Goal: Task Accomplishment & Management: Complete application form

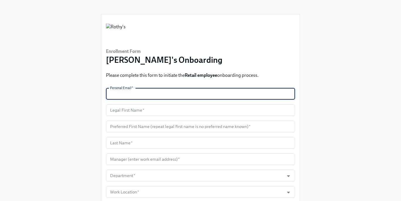
click at [145, 95] on input "text" at bounding box center [200, 94] width 189 height 12
paste input "junwonobikoya@gmail.com"
type input "junwonobikoya@gmail.com"
click at [169, 115] on input "text" at bounding box center [200, 111] width 189 height 12
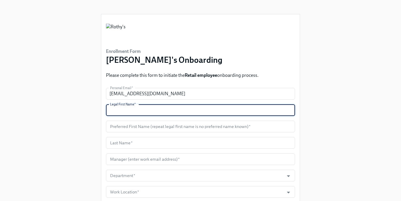
paste input "Oluwaseun"
type input "O"
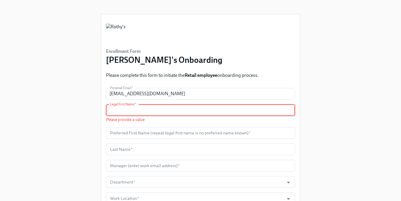
paste input "OLUWASEUN OBIKOYA"
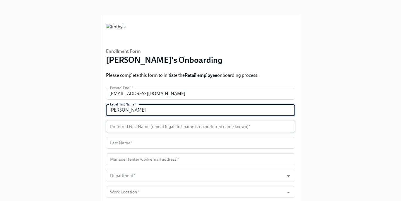
type input "OLUWASEUN OBIKOYA"
click at [138, 130] on input "text" at bounding box center [200, 127] width 189 height 12
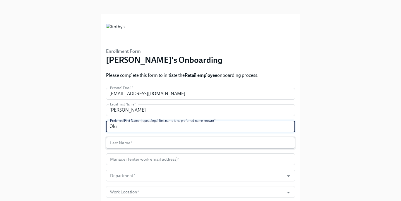
type input "Olu"
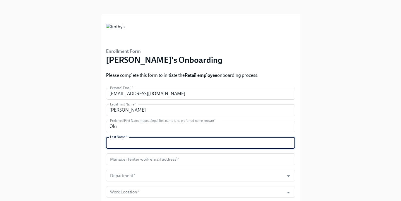
click at [133, 145] on input "text" at bounding box center [200, 143] width 189 height 12
paste input "Obikoya"
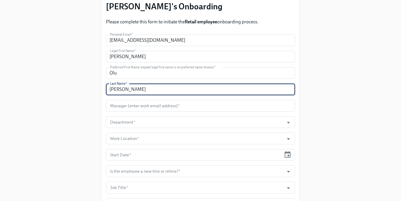
scroll to position [57, 0]
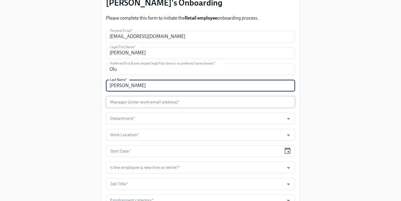
type input "Obikoya"
click at [136, 103] on input "text" at bounding box center [200, 102] width 189 height 12
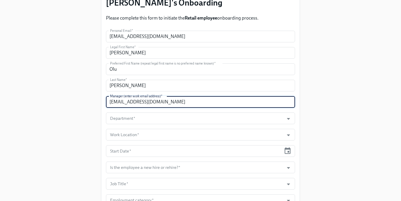
type input "kkaywood@rothys.com"
click at [110, 122] on input "Department   *" at bounding box center [195, 119] width 172 height 12
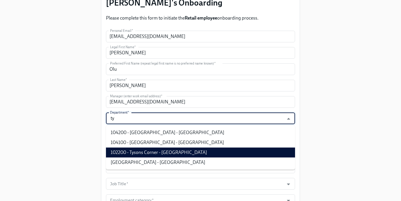
click at [158, 156] on li "102200 - Tysons Corner - [GEOGRAPHIC_DATA]" at bounding box center [200, 153] width 189 height 10
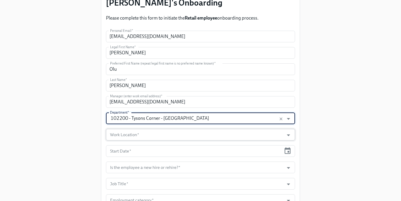
type input "102200 - Tysons Corner - [GEOGRAPHIC_DATA]"
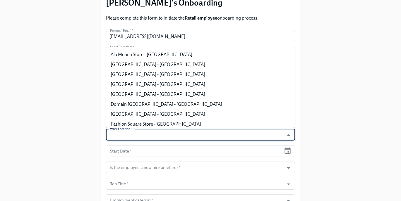
click at [139, 135] on input "Work Location   *" at bounding box center [195, 135] width 172 height 12
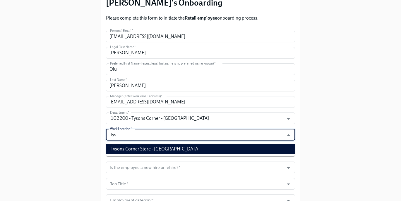
click at [145, 149] on li "Tysons Corner Store - [GEOGRAPHIC_DATA]" at bounding box center [200, 149] width 189 height 10
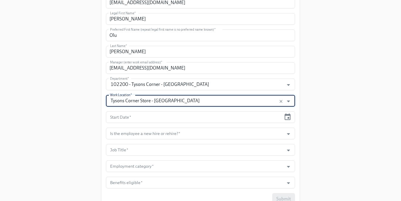
scroll to position [101, 0]
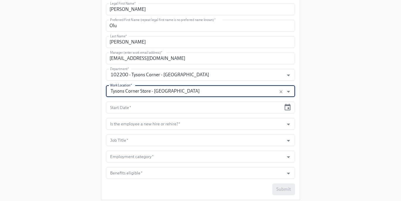
type input "Tysons Corner Store - [GEOGRAPHIC_DATA]"
click at [174, 110] on input "text" at bounding box center [193, 108] width 175 height 12
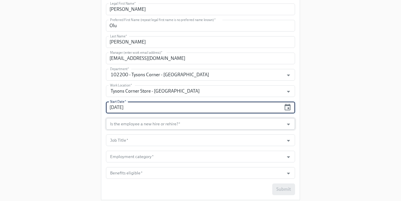
type input "[DATE]"
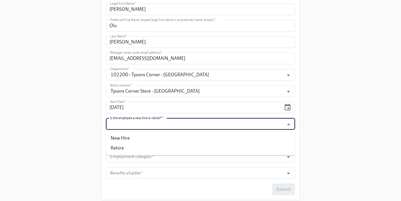
click at [178, 128] on input "Is the employee a new hire or rehire?   *" at bounding box center [195, 124] width 172 height 12
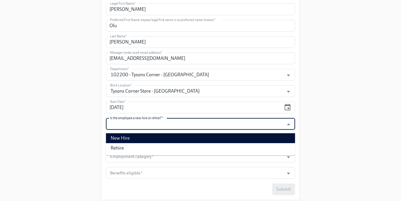
click at [173, 136] on li "New Hire" at bounding box center [200, 139] width 189 height 10
type input "New Hire"
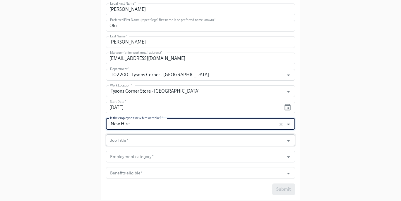
click at [160, 139] on input "Job Title   *" at bounding box center [195, 141] width 172 height 12
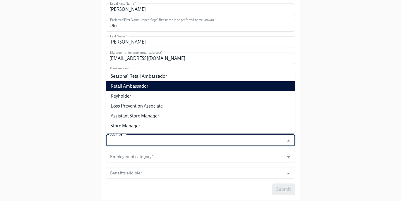
click at [153, 87] on li "Retail Ambassador" at bounding box center [200, 86] width 189 height 10
type input "Retail Ambassador"
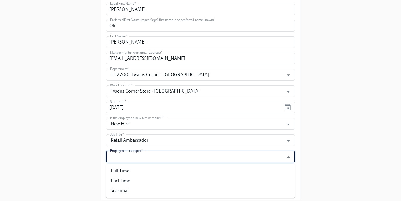
click at [145, 161] on input "Employment category   *" at bounding box center [195, 157] width 172 height 12
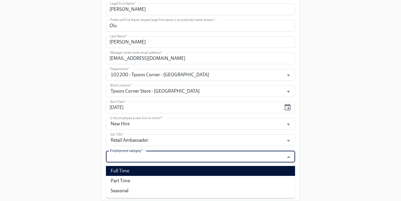
click at [141, 171] on li "Full Time" at bounding box center [200, 171] width 189 height 10
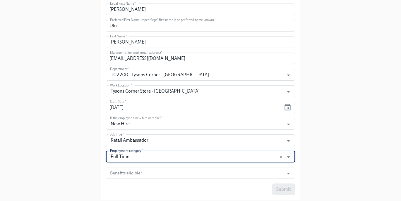
click at [141, 157] on input "Full Time" at bounding box center [195, 157] width 172 height 12
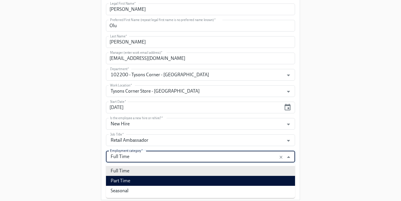
click at [137, 184] on li "Part Time" at bounding box center [200, 181] width 189 height 10
type input "Part Time"
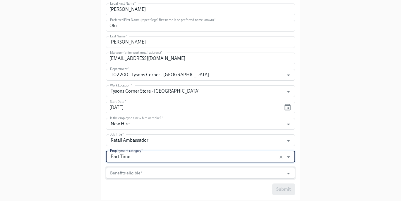
click at [135, 175] on input "Benefits eligible   *" at bounding box center [195, 174] width 172 height 12
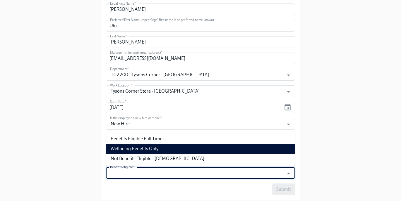
click at [133, 147] on li "Wellbeing Benefits Only" at bounding box center [200, 149] width 189 height 10
type input "Wellbeing Benefits Only"
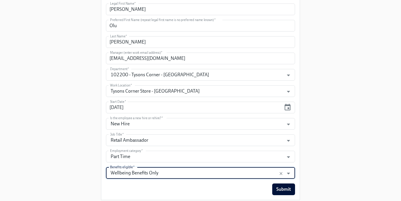
scroll to position [119, 0]
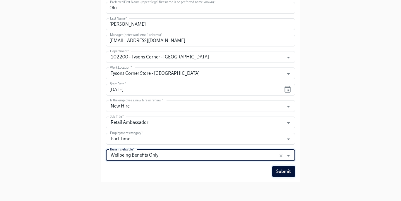
click at [279, 171] on span "Submit" at bounding box center [283, 172] width 15 height 6
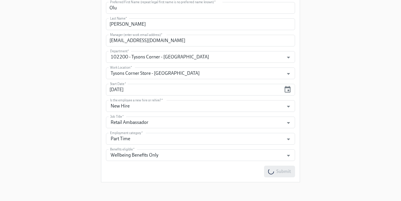
scroll to position [0, 0]
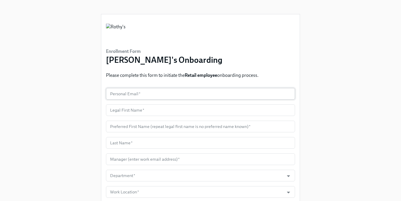
click at [164, 93] on input "text" at bounding box center [200, 94] width 189 height 12
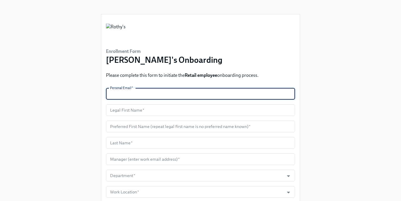
paste input "[EMAIL_ADDRESS][DOMAIN_NAME]"
type input "[EMAIL_ADDRESS][DOMAIN_NAME]"
click at [153, 112] on input "text" at bounding box center [200, 111] width 189 height 12
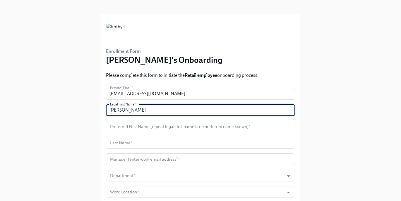
type input "[PERSON_NAME]"
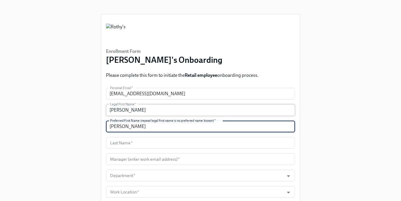
type input "[PERSON_NAME]"
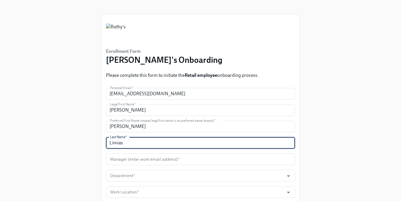
type input "Limias"
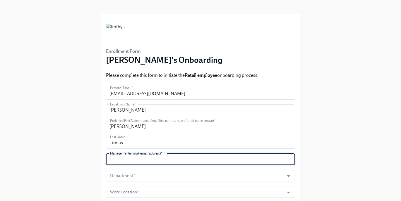
click at [174, 161] on input "text" at bounding box center [200, 160] width 189 height 12
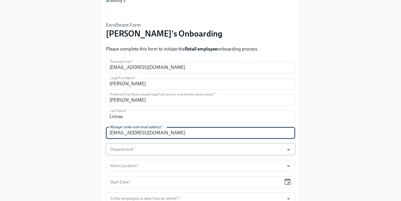
scroll to position [28, 0]
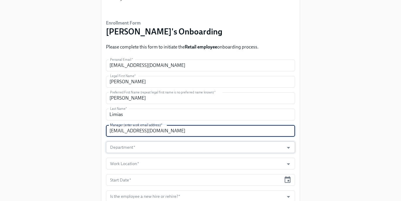
type input "[EMAIL_ADDRESS][DOMAIN_NAME]"
click at [142, 147] on input "Department   *" at bounding box center [195, 148] width 172 height 12
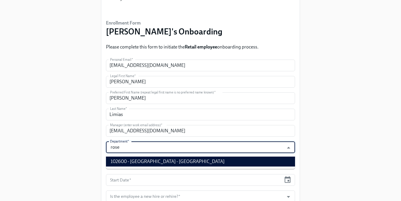
click at [146, 161] on li "102600 - [GEOGRAPHIC_DATA] - [GEOGRAPHIC_DATA]" at bounding box center [200, 162] width 189 height 10
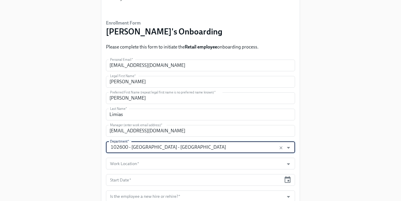
type input "102600 - [GEOGRAPHIC_DATA] - [GEOGRAPHIC_DATA]"
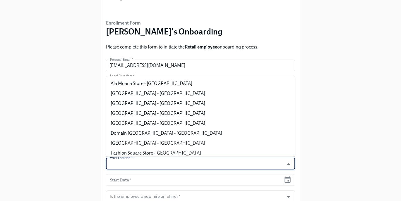
click at [146, 161] on input "Work Location   *" at bounding box center [195, 164] width 172 height 12
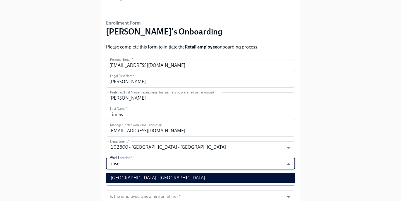
click at [146, 181] on li "[GEOGRAPHIC_DATA] - [GEOGRAPHIC_DATA]" at bounding box center [200, 178] width 189 height 10
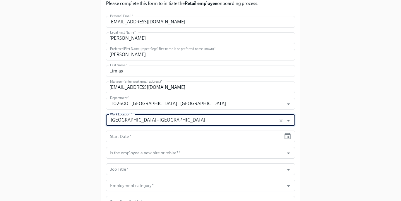
scroll to position [77, 0]
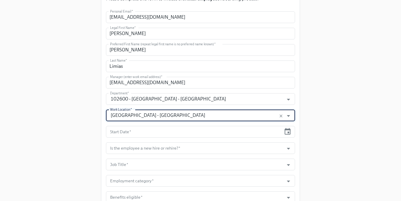
type input "[GEOGRAPHIC_DATA] - [GEOGRAPHIC_DATA]"
click at [153, 134] on input "text" at bounding box center [193, 132] width 175 height 12
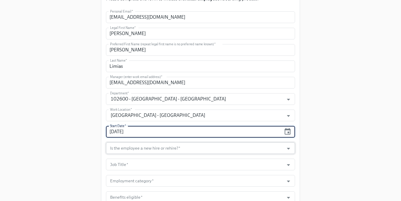
type input "[DATE]"
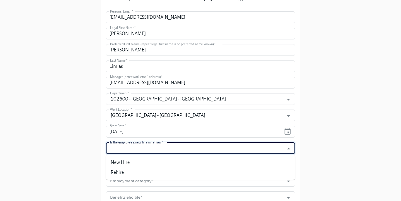
click at [155, 153] on input "Is the employee a new hire or rehire?   *" at bounding box center [195, 149] width 172 height 12
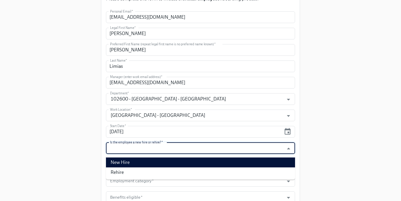
click at [152, 162] on li "New Hire" at bounding box center [200, 163] width 189 height 10
type input "New Hire"
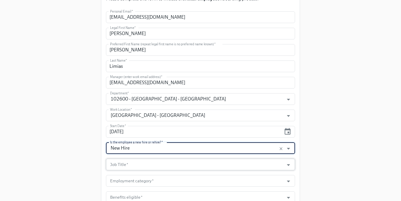
click at [125, 165] on input "Job Title   *" at bounding box center [195, 165] width 172 height 12
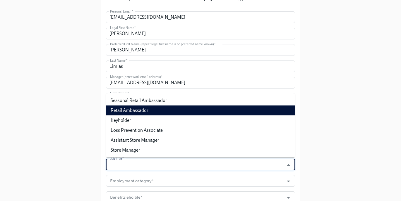
click at [139, 111] on li "Retail Ambassador" at bounding box center [200, 111] width 189 height 10
type input "Retail Ambassador"
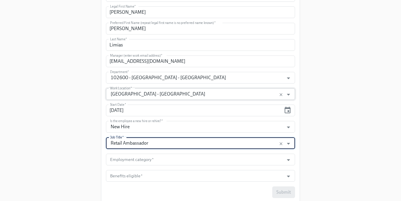
scroll to position [119, 0]
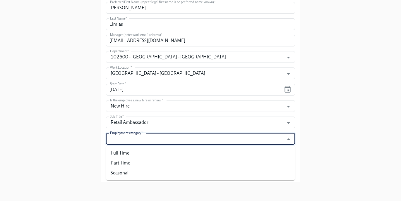
click at [150, 138] on input "Employment category   *" at bounding box center [195, 139] width 172 height 12
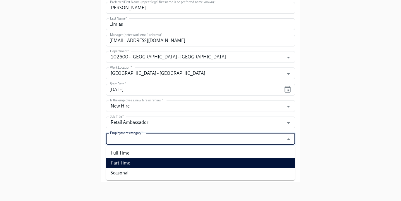
click at [140, 165] on li "Part Time" at bounding box center [200, 163] width 189 height 10
type input "Part Time"
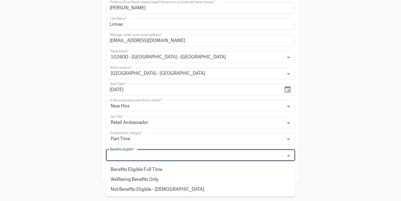
click at [144, 154] on input "Benefits eligible   *" at bounding box center [195, 156] width 172 height 12
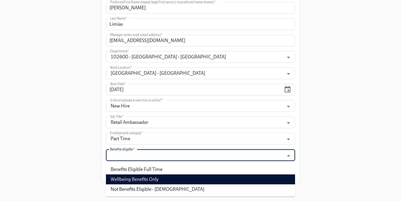
click at [144, 177] on li "Wellbeing Benefits Only" at bounding box center [200, 180] width 189 height 10
type input "Wellbeing Benefits Only"
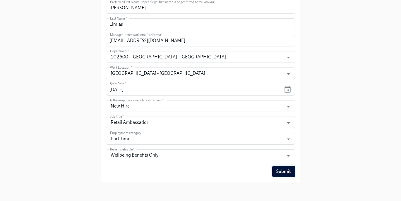
click at [281, 168] on button "Submit" at bounding box center [283, 172] width 23 height 12
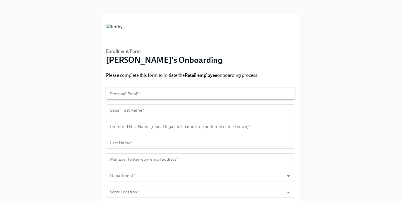
click at [152, 93] on input "text" at bounding box center [200, 94] width 189 height 12
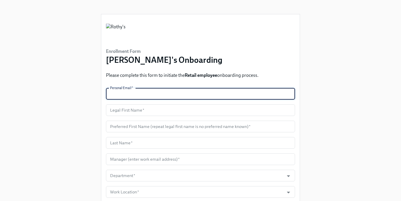
paste input "lussiercristina@gmail.com"
type input "lussiercristina@gmail.com"
click at [144, 112] on input "text" at bounding box center [200, 111] width 189 height 12
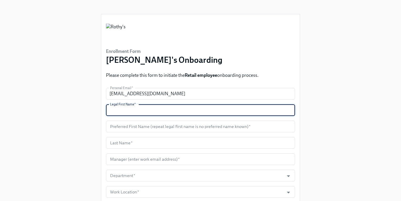
paste input "Cristina"
type input "Cristina"
click at [135, 129] on input "text" at bounding box center [200, 127] width 189 height 12
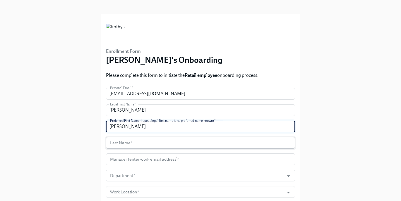
type input "Cristina"
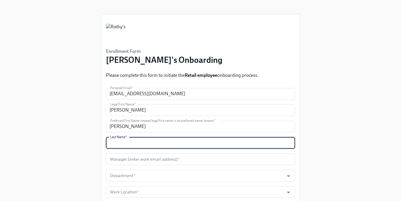
click at [136, 146] on input "text" at bounding box center [200, 143] width 189 height 12
type input "Lussier"
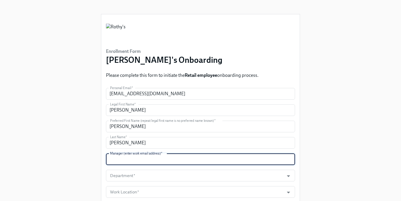
click at [139, 163] on input "text" at bounding box center [200, 160] width 189 height 12
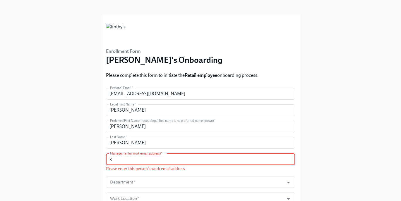
type input "k"
paste input "kstafford@rothys.com"
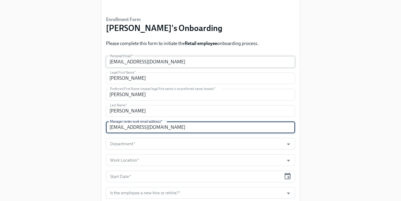
scroll to position [42, 0]
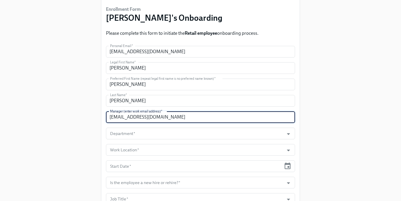
type input "kstafford@rothys.com"
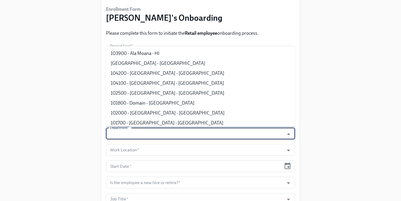
click at [152, 139] on input "Department   *" at bounding box center [195, 134] width 172 height 12
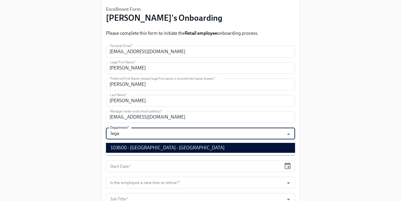
click at [153, 152] on li "103600 - [GEOGRAPHIC_DATA] - [GEOGRAPHIC_DATA]" at bounding box center [200, 148] width 189 height 10
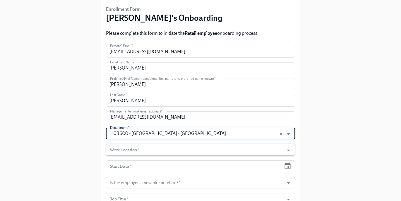
type input "103600 - [GEOGRAPHIC_DATA] - [GEOGRAPHIC_DATA]"
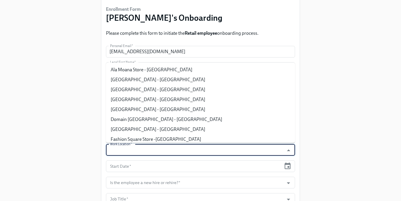
click at [143, 150] on input "Work Location   *" at bounding box center [195, 150] width 172 height 12
type input ";"
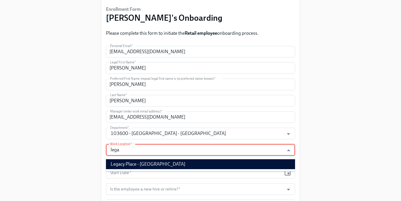
click at [146, 163] on li "Legacy Place - [GEOGRAPHIC_DATA]" at bounding box center [200, 165] width 189 height 10
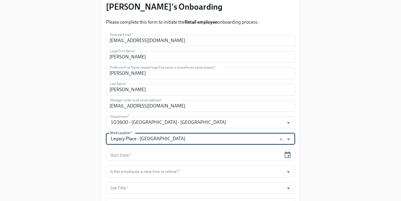
scroll to position [67, 0]
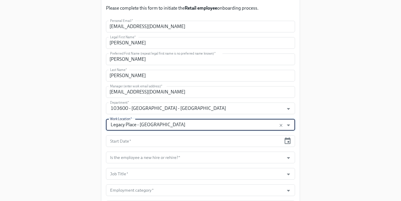
type input "Legacy Place - [GEOGRAPHIC_DATA]"
click at [142, 141] on input "text" at bounding box center [193, 142] width 175 height 12
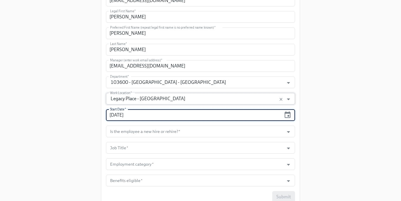
scroll to position [114, 0]
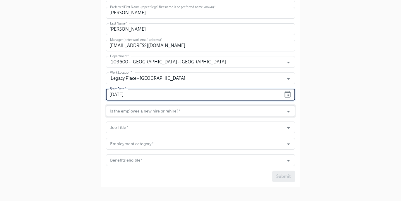
type input "09/07/2025"
click at [153, 115] on input "Is the employee a new hire or rehire?   *" at bounding box center [195, 111] width 172 height 12
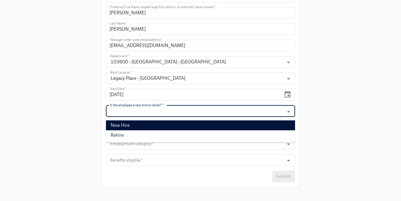
click at [151, 122] on li "New Hire" at bounding box center [200, 126] width 189 height 10
type input "New Hire"
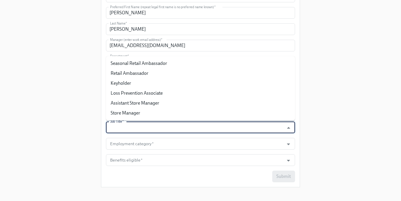
click at [144, 131] on input "Job Title   *" at bounding box center [195, 128] width 172 height 12
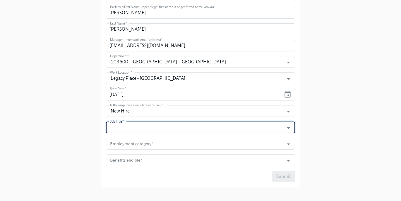
click at [156, 131] on input "Job Title   *" at bounding box center [195, 128] width 172 height 12
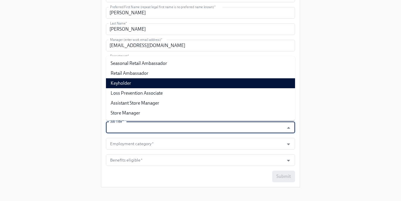
click at [151, 85] on li "Keyholder" at bounding box center [200, 83] width 189 height 10
type input "Keyholder"
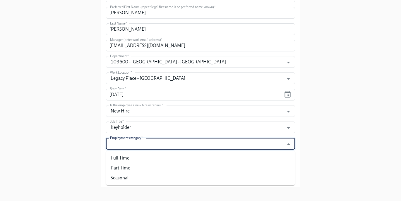
click at [144, 144] on input "Employment category   *" at bounding box center [195, 144] width 172 height 12
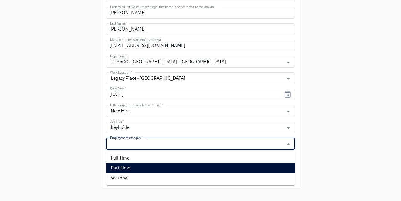
click at [139, 168] on li "Part Time" at bounding box center [200, 168] width 189 height 10
type input "Part Time"
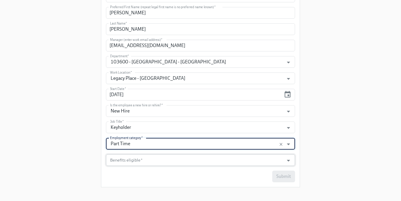
click at [140, 158] on input "Benefits eligible   *" at bounding box center [195, 161] width 172 height 12
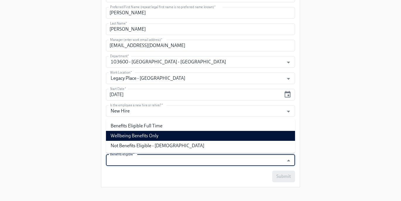
click at [143, 138] on li "Wellbeing Benefits Only" at bounding box center [200, 136] width 189 height 10
type input "Wellbeing Benefits Only"
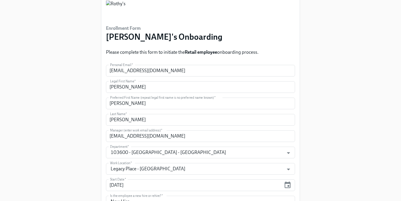
scroll to position [23, 0]
